Goal: Check status: Check status

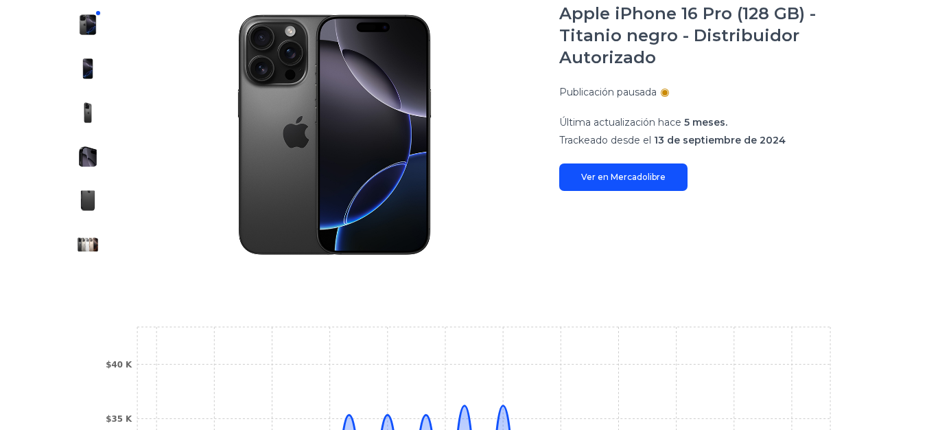
scroll to position [69, 0]
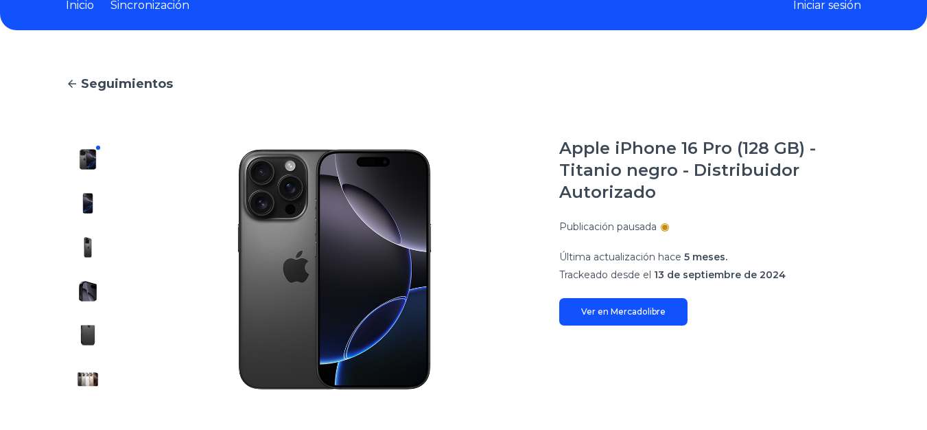
click at [88, 198] on img at bounding box center [88, 203] width 22 height 22
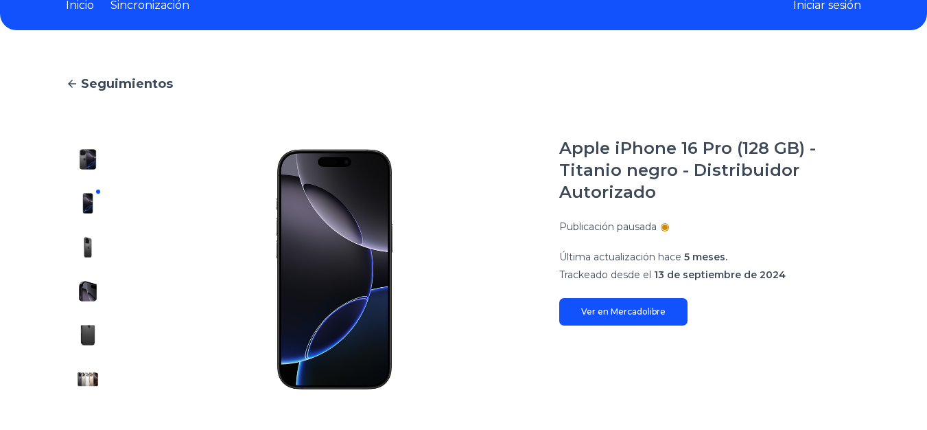
click at [87, 224] on div at bounding box center [88, 269] width 44 height 264
click at [83, 242] on img at bounding box center [88, 247] width 22 height 22
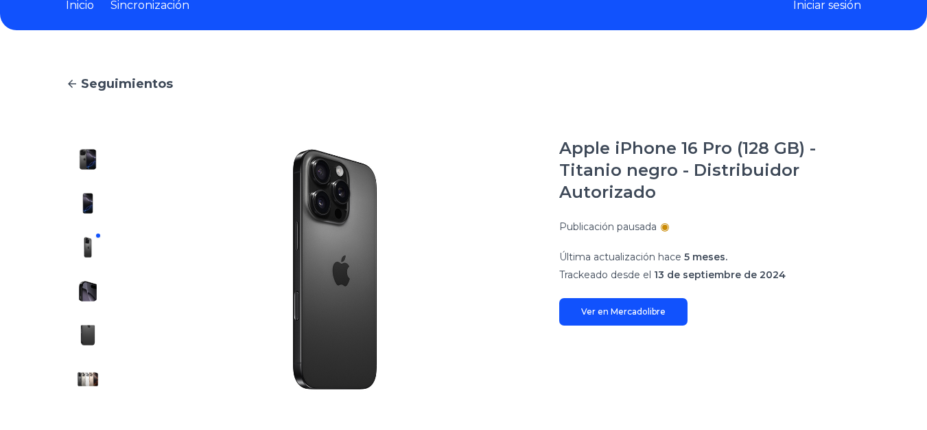
click at [89, 273] on div at bounding box center [88, 269] width 44 height 264
click at [86, 284] on img at bounding box center [88, 291] width 22 height 22
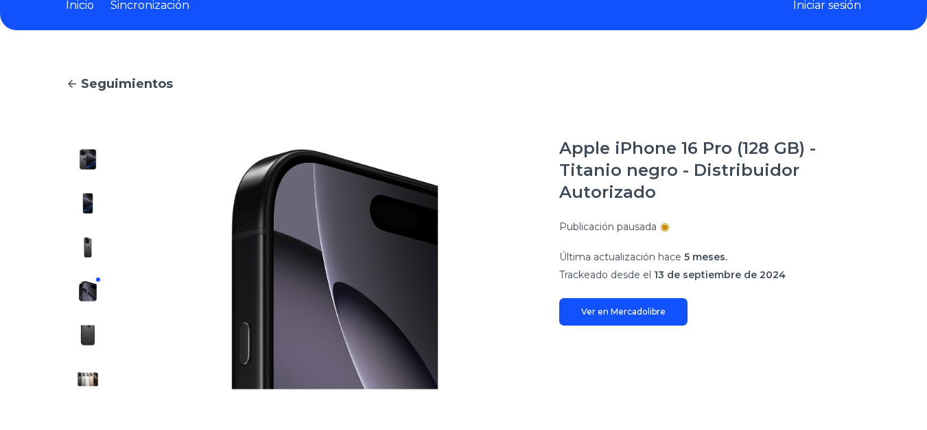
click at [88, 327] on div at bounding box center [88, 269] width 44 height 264
click at [88, 327] on img at bounding box center [88, 335] width 22 height 22
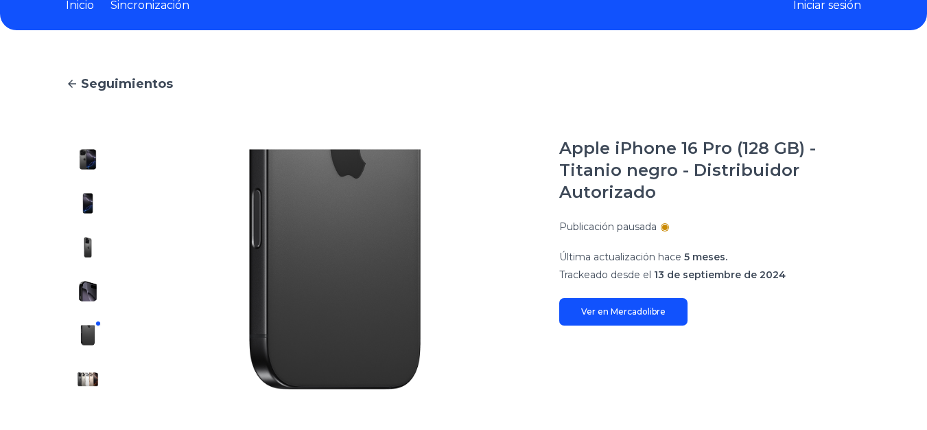
click at [91, 385] on img at bounding box center [88, 379] width 22 height 22
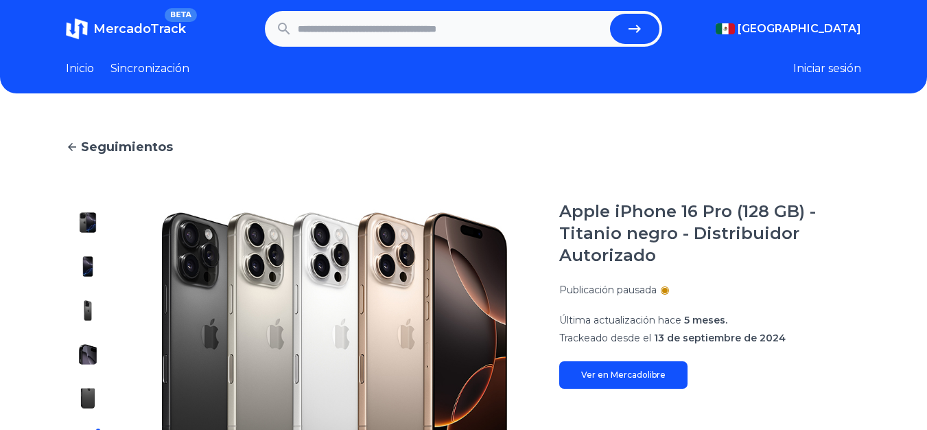
scroll to position [0, 0]
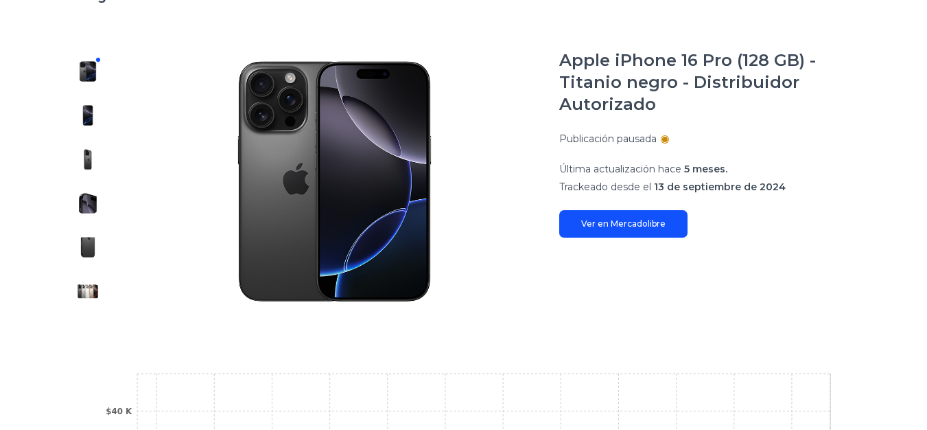
scroll to position [137, 0]
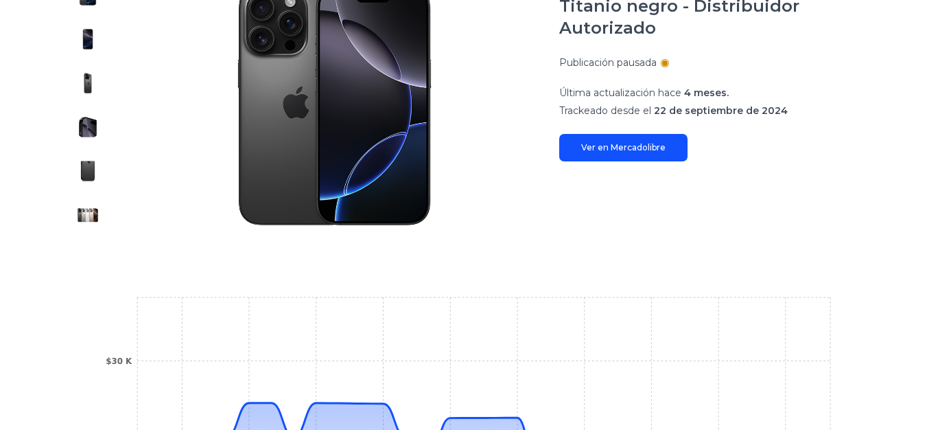
scroll to position [167, 0]
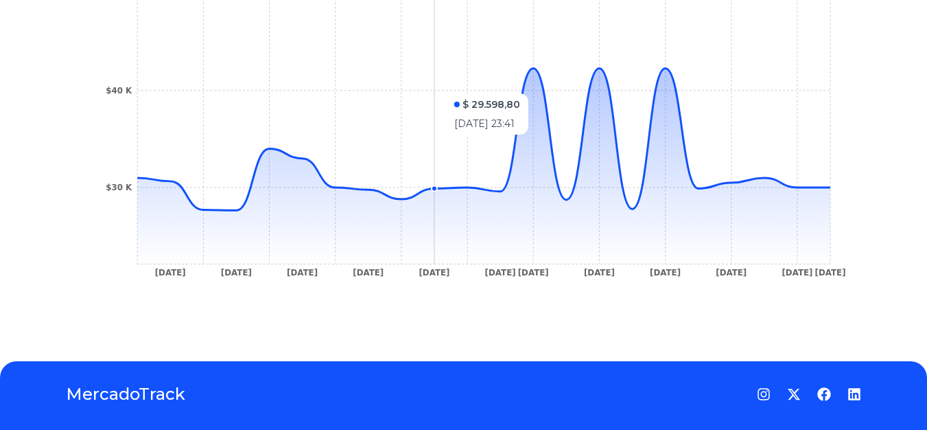
scroll to position [549, 0]
